Goal: Register for event/course

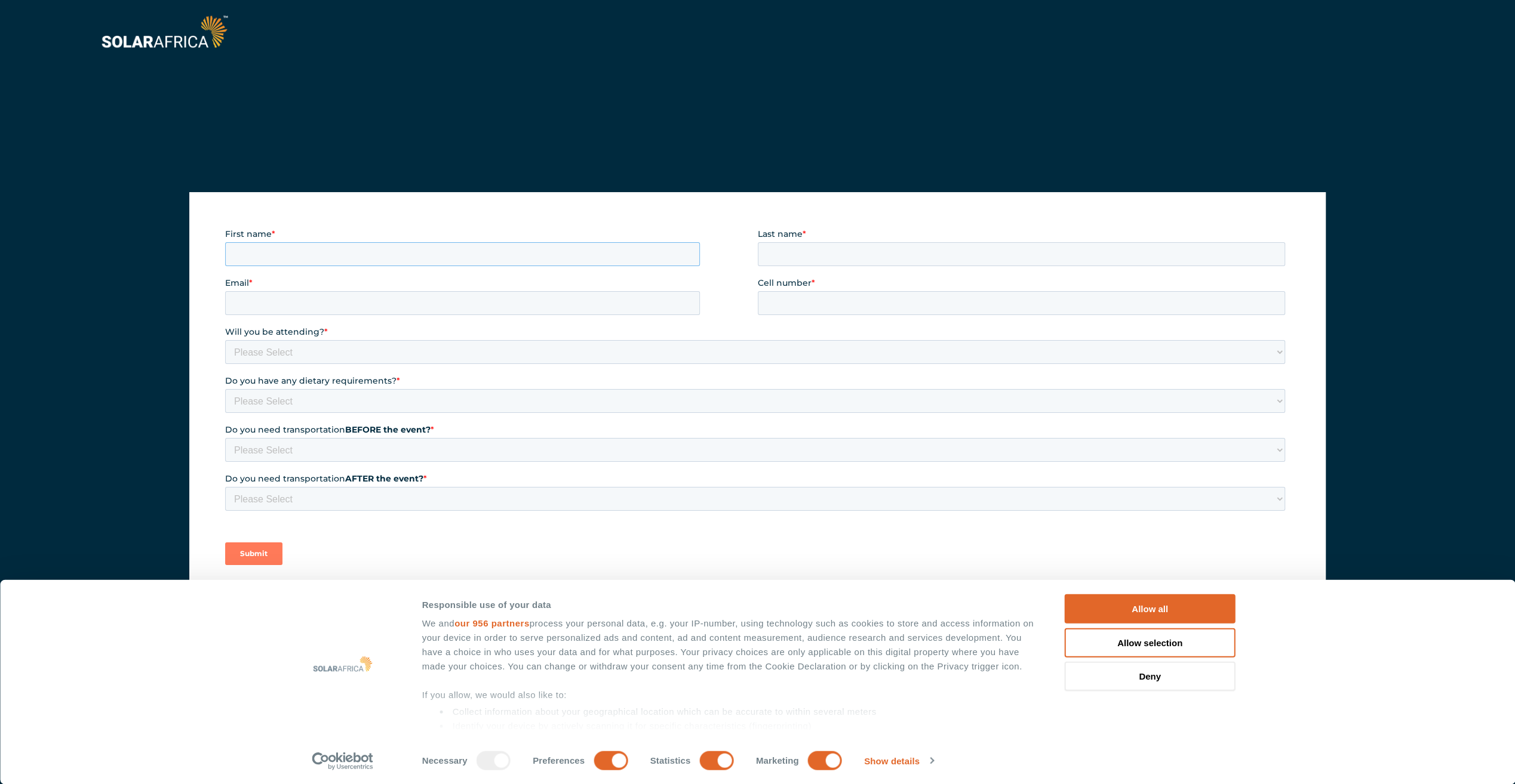
click at [308, 253] on input "First name *" at bounding box center [463, 254] width 475 height 24
type input "[PERSON_NAME]"
type input "[PERSON_NAME][EMAIL_ADDRESS][DOMAIN_NAME]"
type input "[PHONE_NUMBER]"
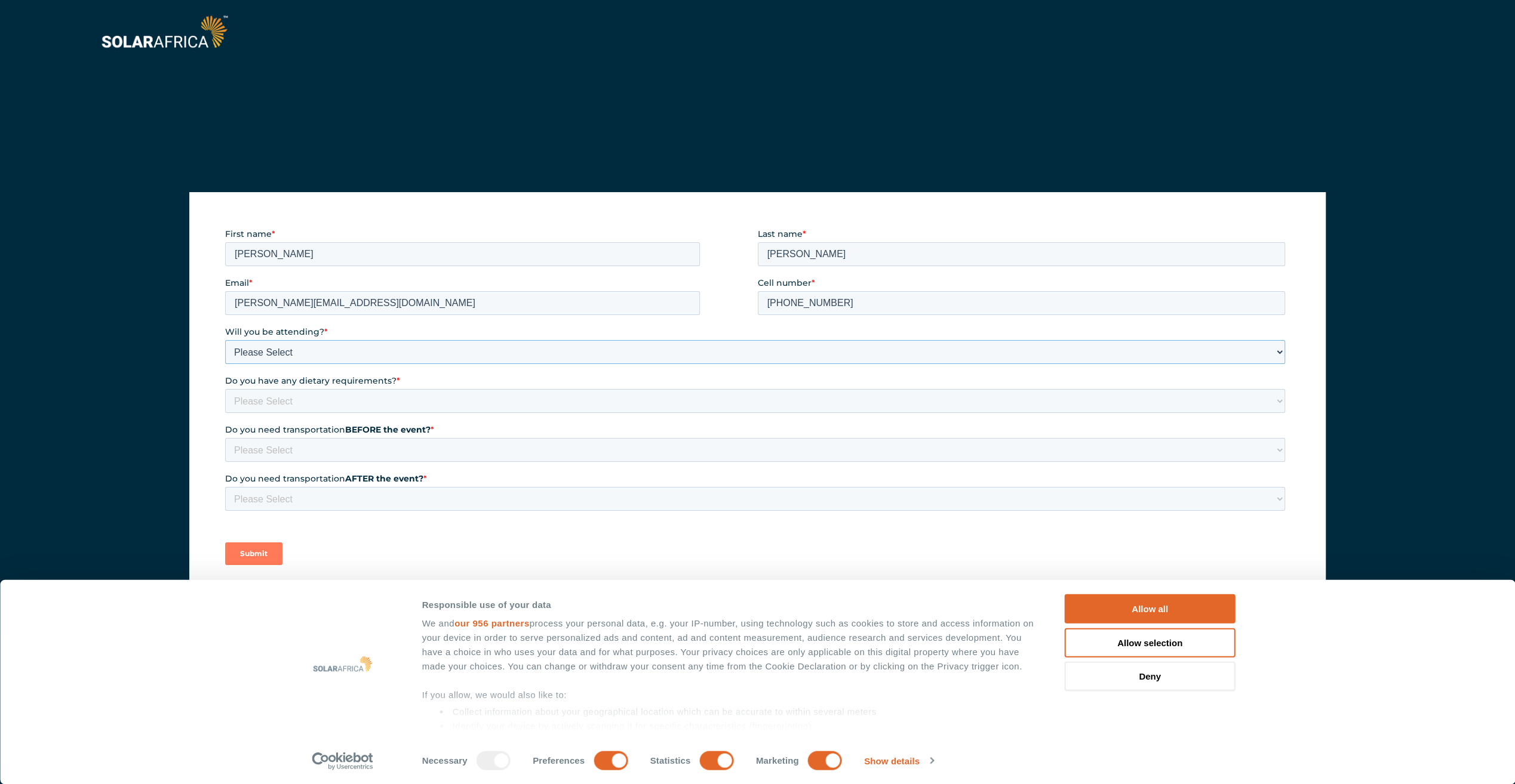
click at [304, 350] on select "Please Select Yes No" at bounding box center [756, 352] width 1060 height 24
select select "Yes"
click at [226, 340] on select "Please Select Yes No" at bounding box center [756, 352] width 1060 height 24
click at [284, 398] on select "Please Select None Halaal Vegeterian Other" at bounding box center [756, 401] width 1060 height 24
select select "None"
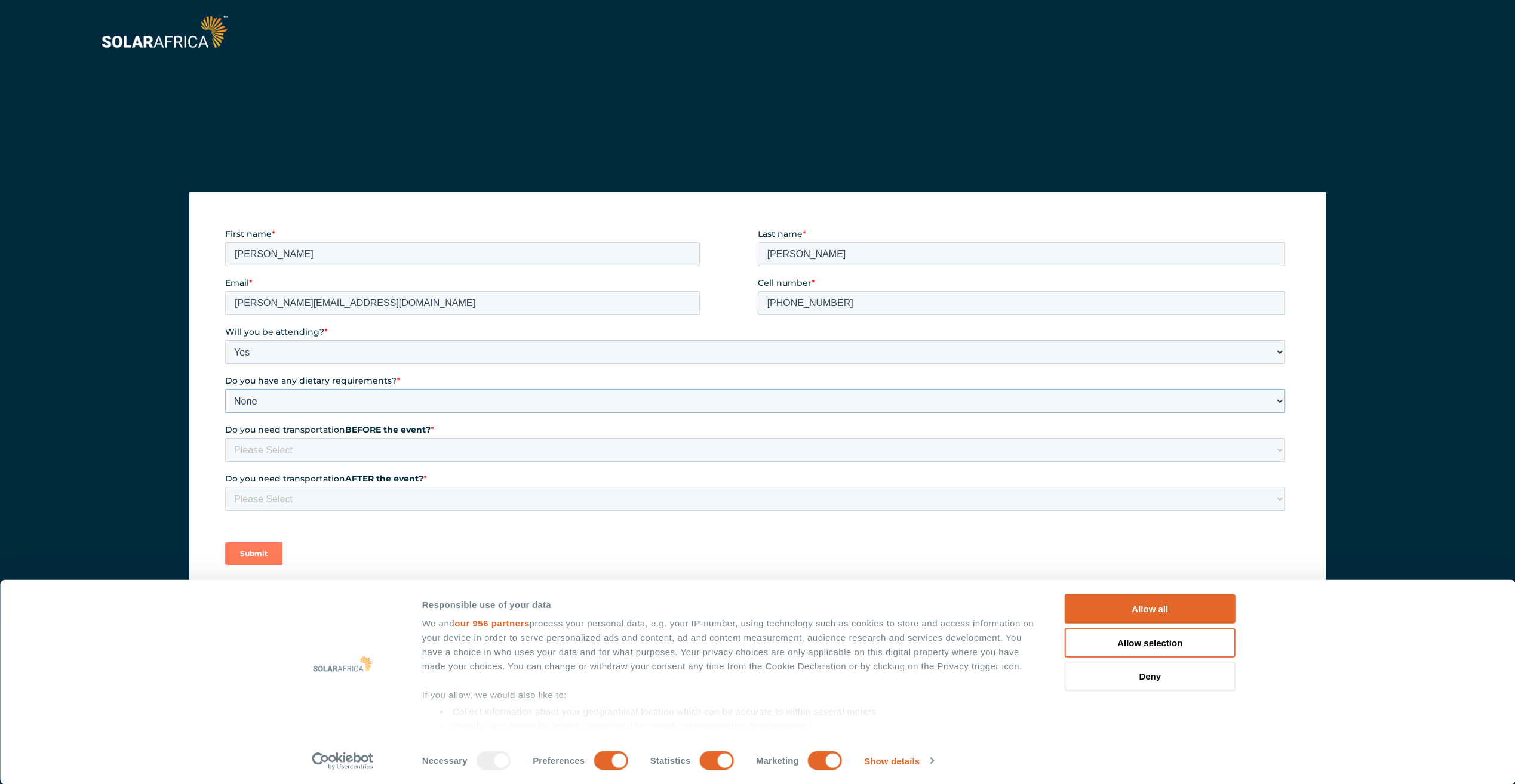
click at [226, 389] on select "Please Select None Halaal Vegeterian Other" at bounding box center [756, 401] width 1060 height 24
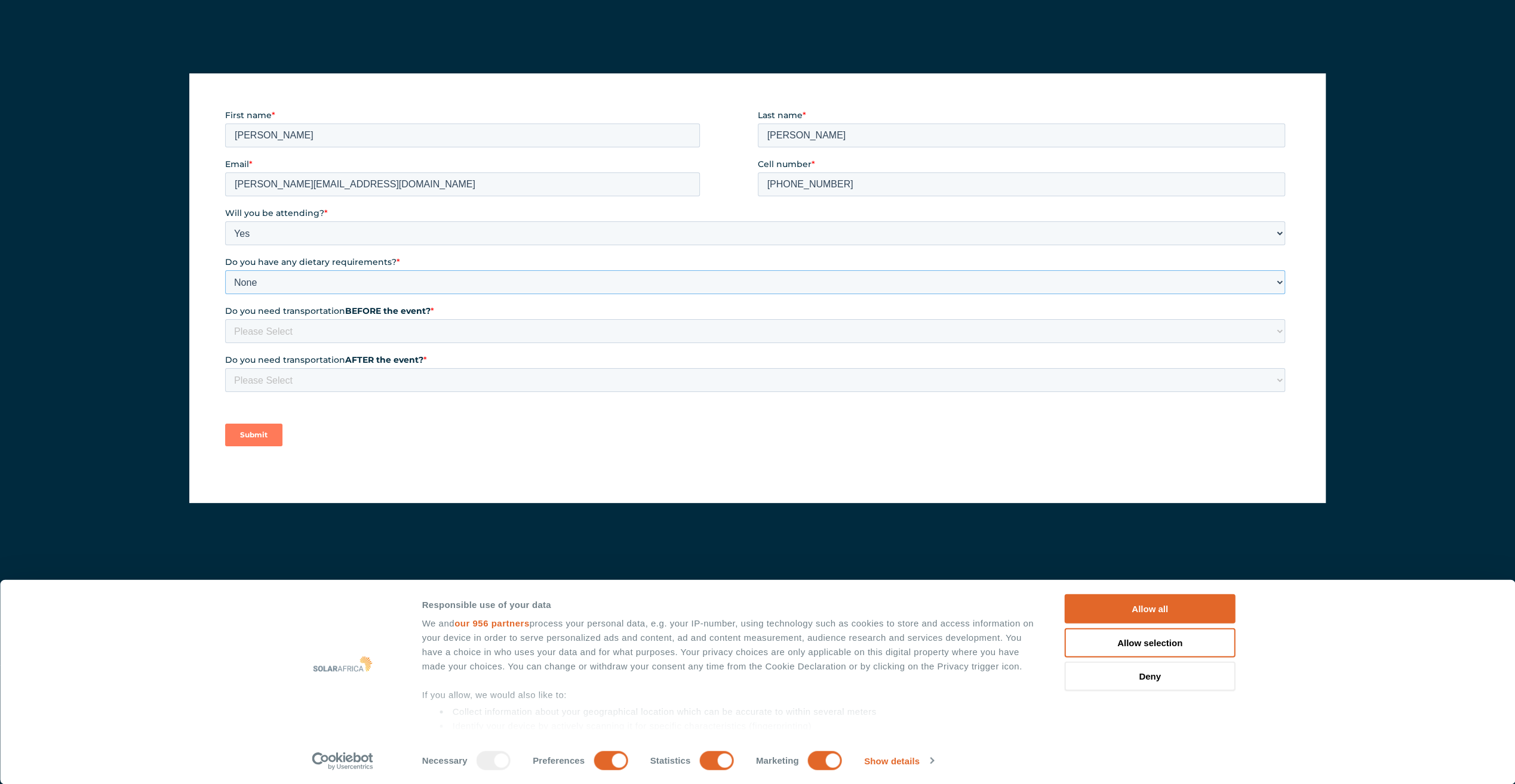
scroll to position [120, 0]
click at [308, 332] on select "Please Select Yes No" at bounding box center [756, 331] width 1060 height 24
select select "No"
click at [226, 319] on select "Please Select Yes No" at bounding box center [756, 331] width 1060 height 24
click at [293, 381] on select "Please Select Yes No" at bounding box center [756, 380] width 1060 height 24
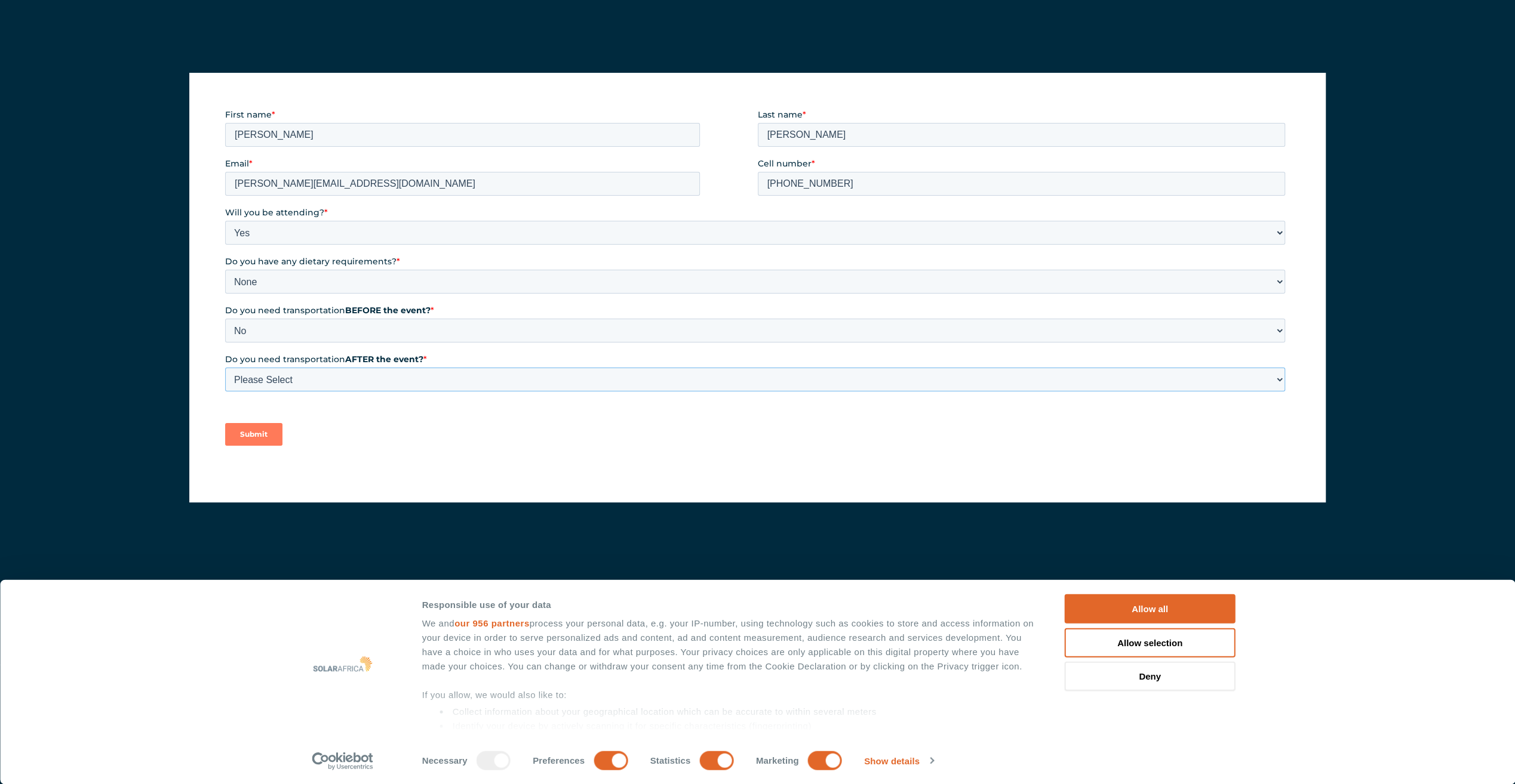
select select "No"
click at [226, 368] on select "Please Select Yes No" at bounding box center [756, 380] width 1060 height 24
click at [247, 436] on input "Submit" at bounding box center [253, 434] width 57 height 23
